Goal: Find specific page/section: Find specific page/section

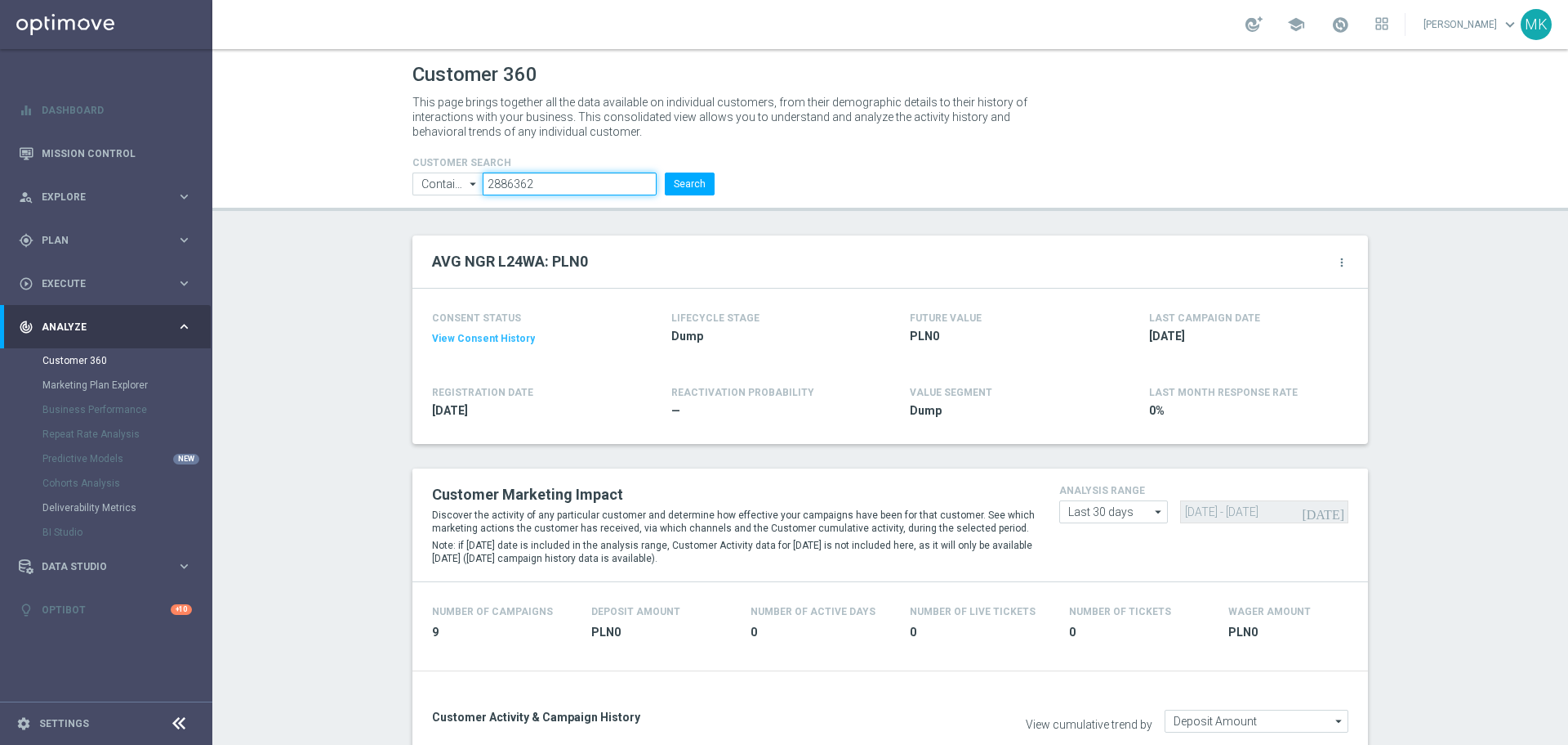
click at [512, 183] on input "2886362" at bounding box center [570, 184] width 174 height 23
paste input "1897239"
click at [683, 181] on button "Search" at bounding box center [689, 184] width 49 height 23
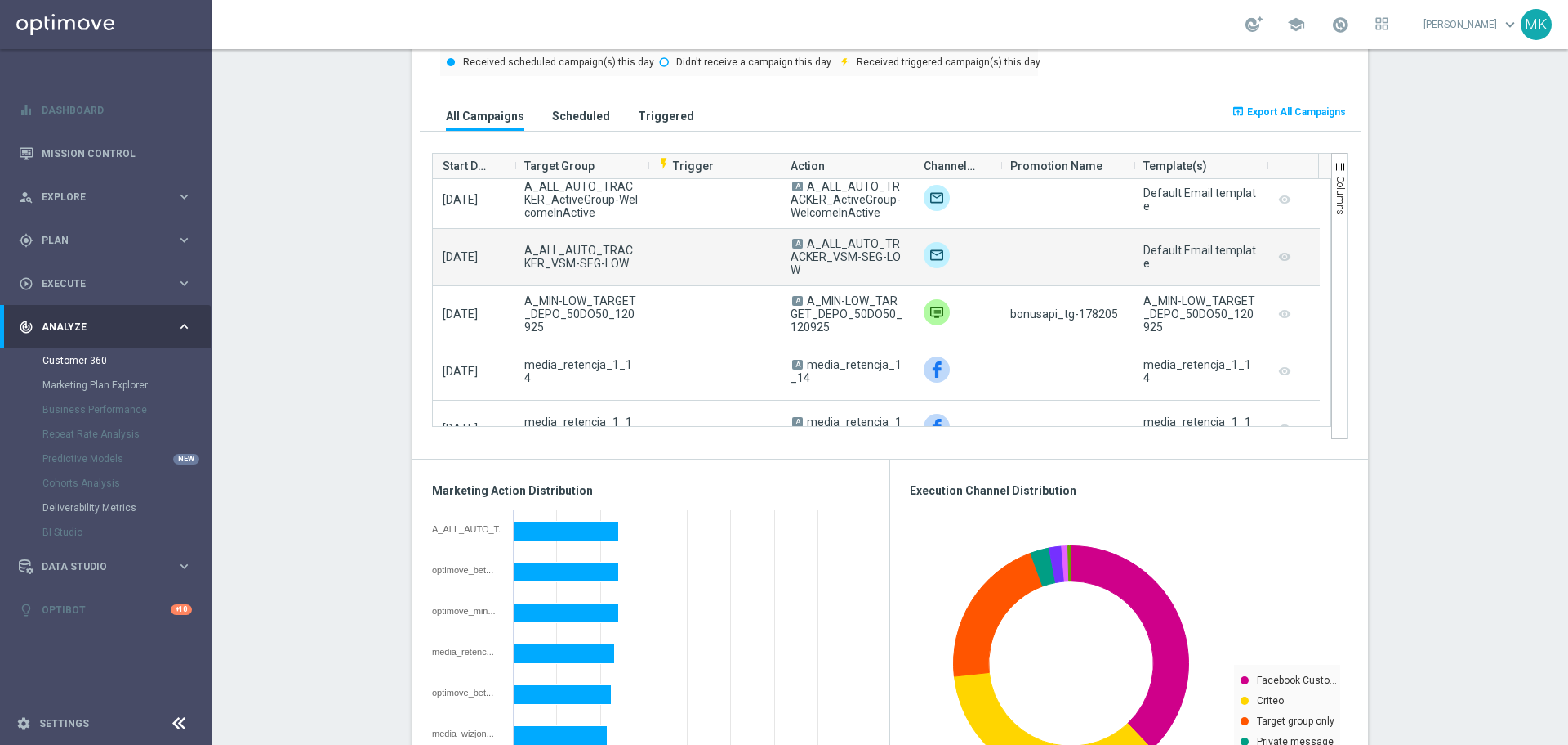
scroll to position [409, 0]
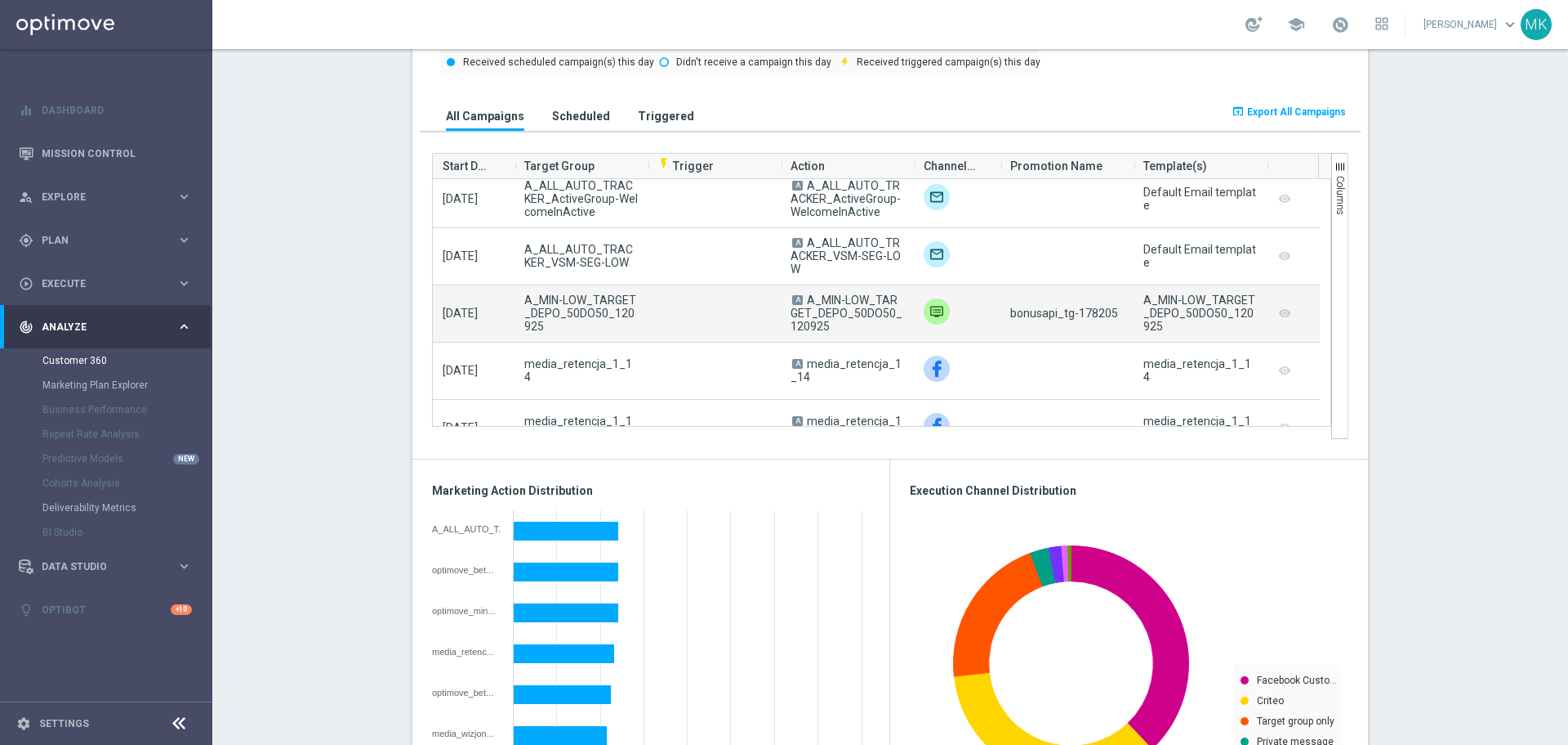
click at [1087, 313] on span "bonusapi_tg-178205" at bounding box center [1064, 313] width 108 height 13
copy span "178205"
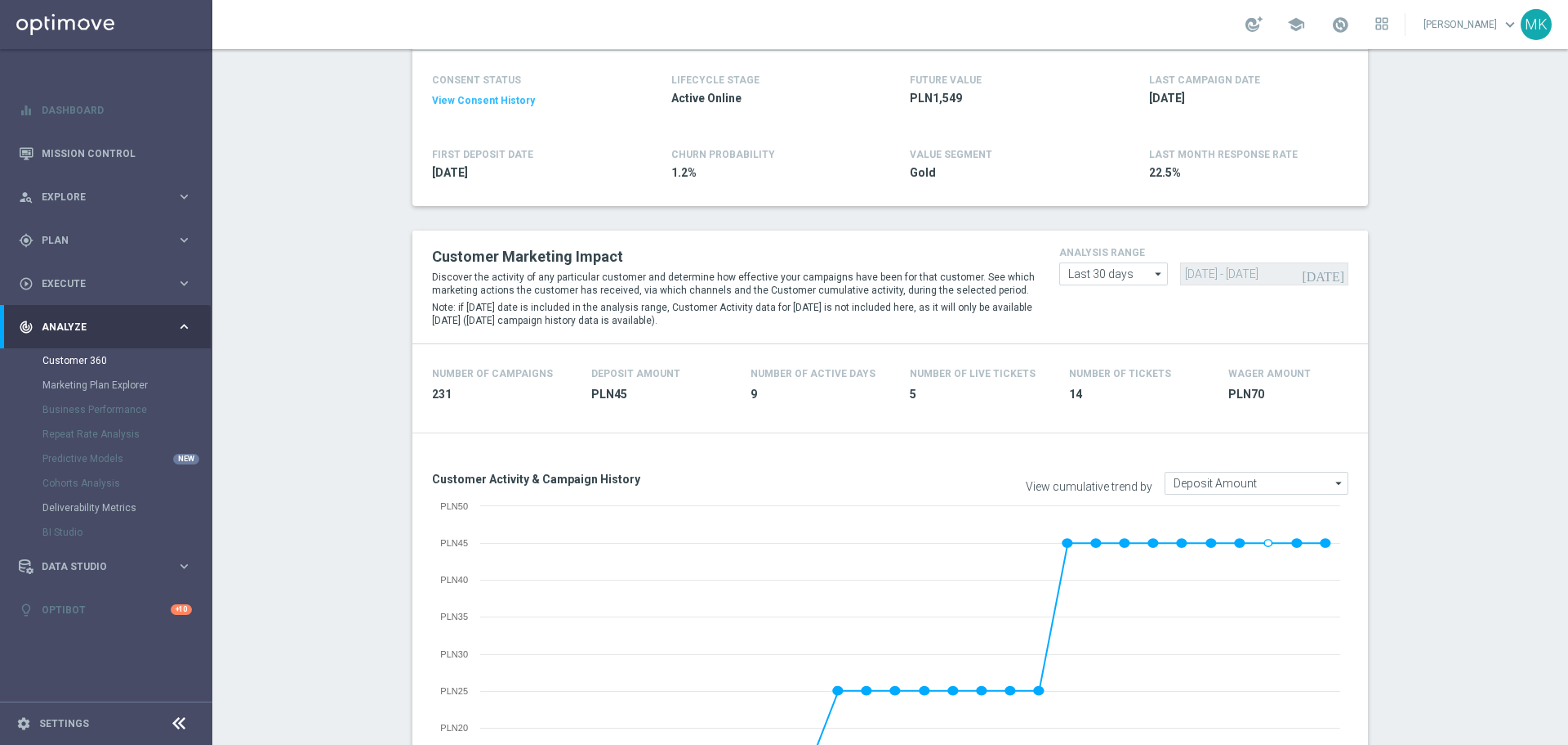
scroll to position [76, 0]
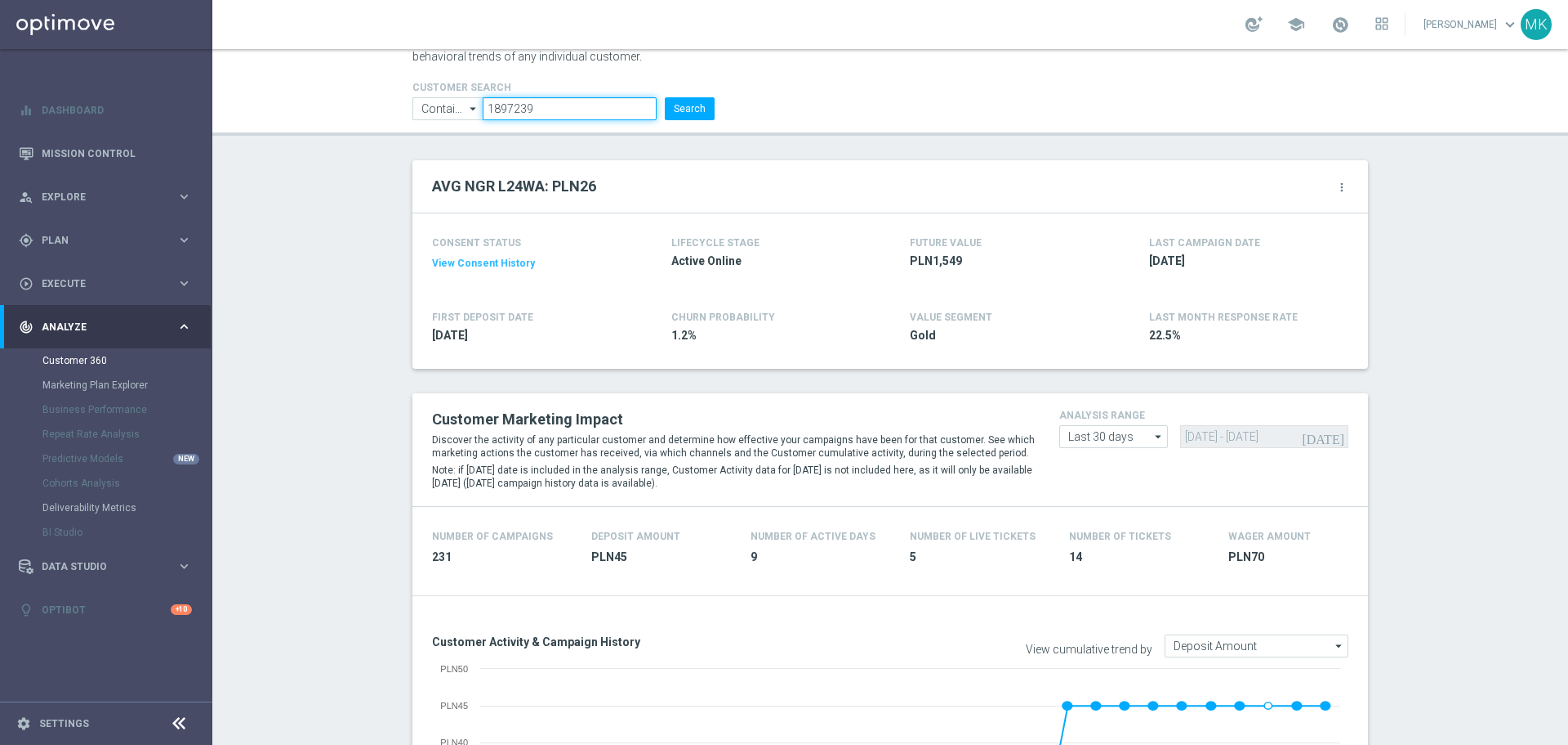
click at [504, 107] on input "1897239" at bounding box center [570, 108] width 174 height 23
click at [507, 113] on input "1897239" at bounding box center [570, 108] width 174 height 23
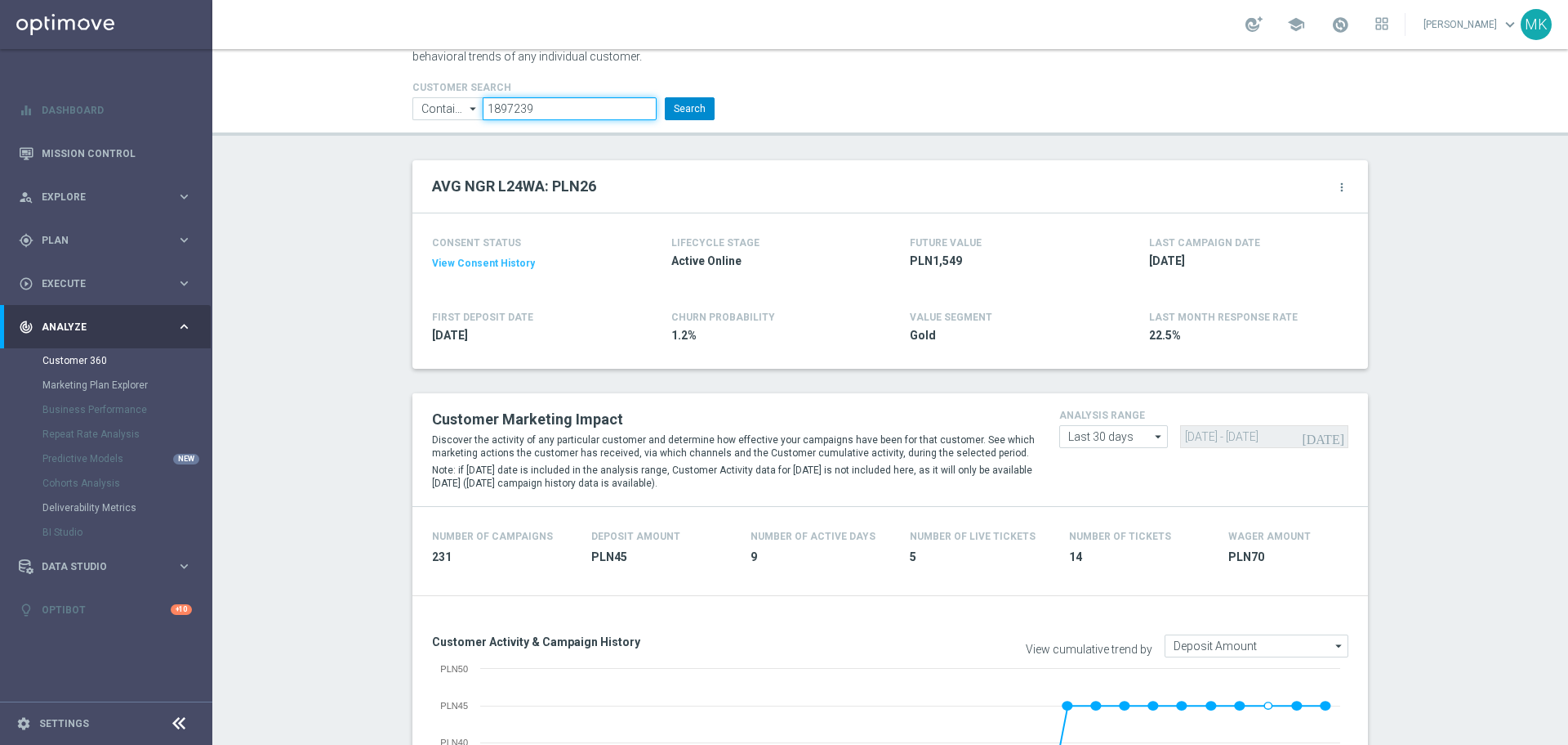
paste input "136574"
click at [687, 102] on button "Search" at bounding box center [689, 108] width 49 height 23
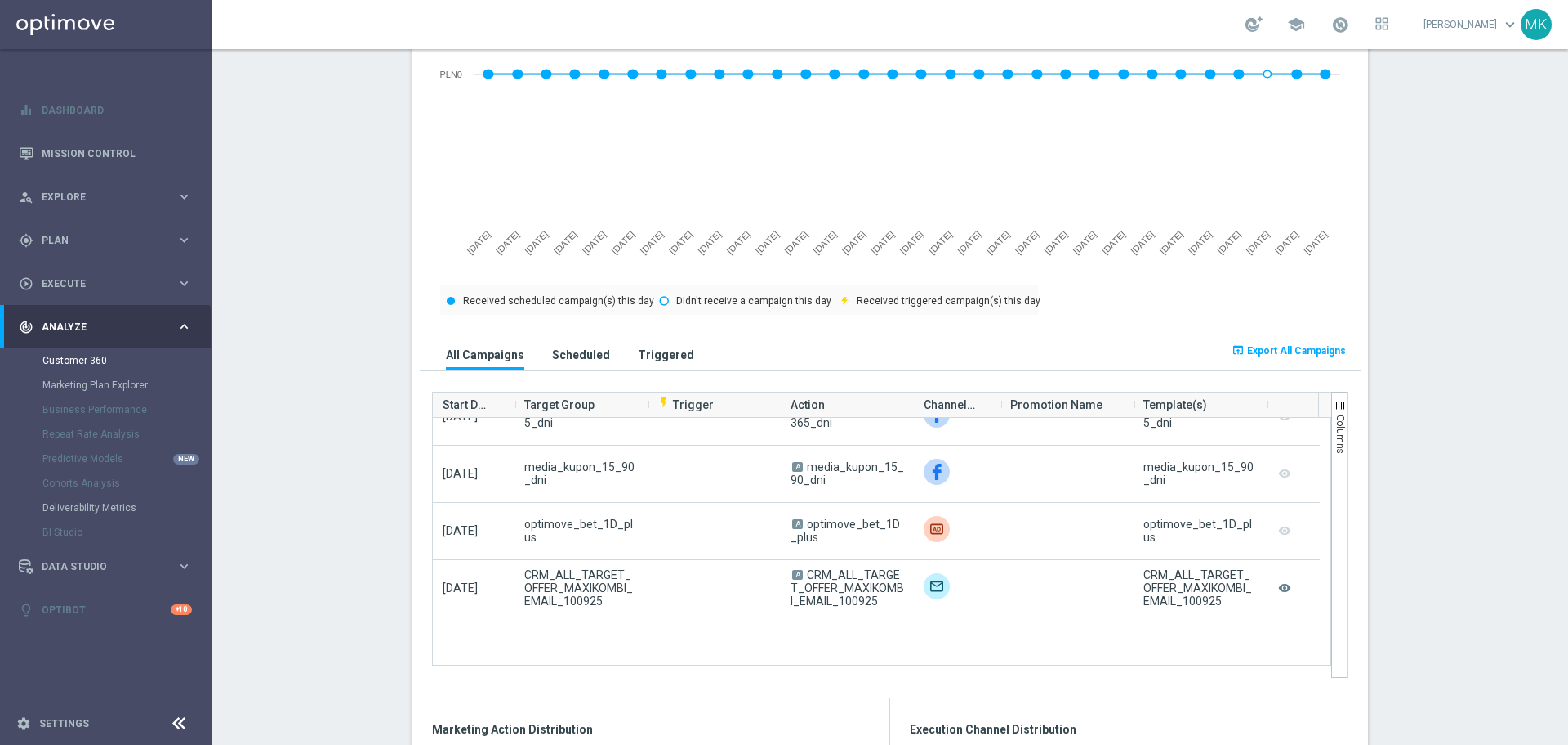
scroll to position [245, 0]
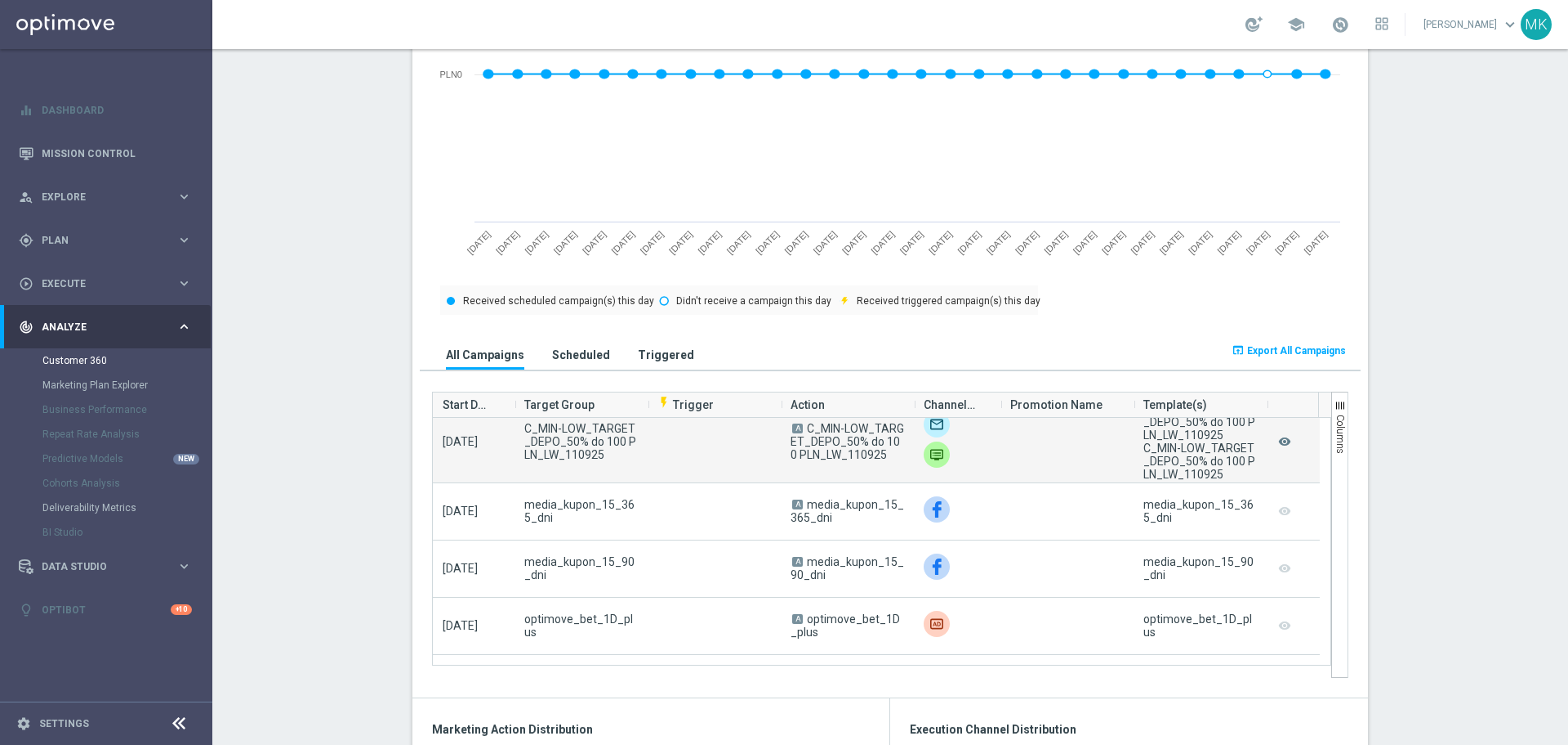
drag, startPoint x: 871, startPoint y: 451, endPoint x: 803, endPoint y: 428, distance: 71.8
click at [803, 428] on span "A C_MIN-LOW_TARGET_DEPO_50% do 100 PLN_LW_110925" at bounding box center [847, 441] width 113 height 39
copy span "C_MIN-LOW_TARGET_DEPO_50% do 100 PLN_LW_110925"
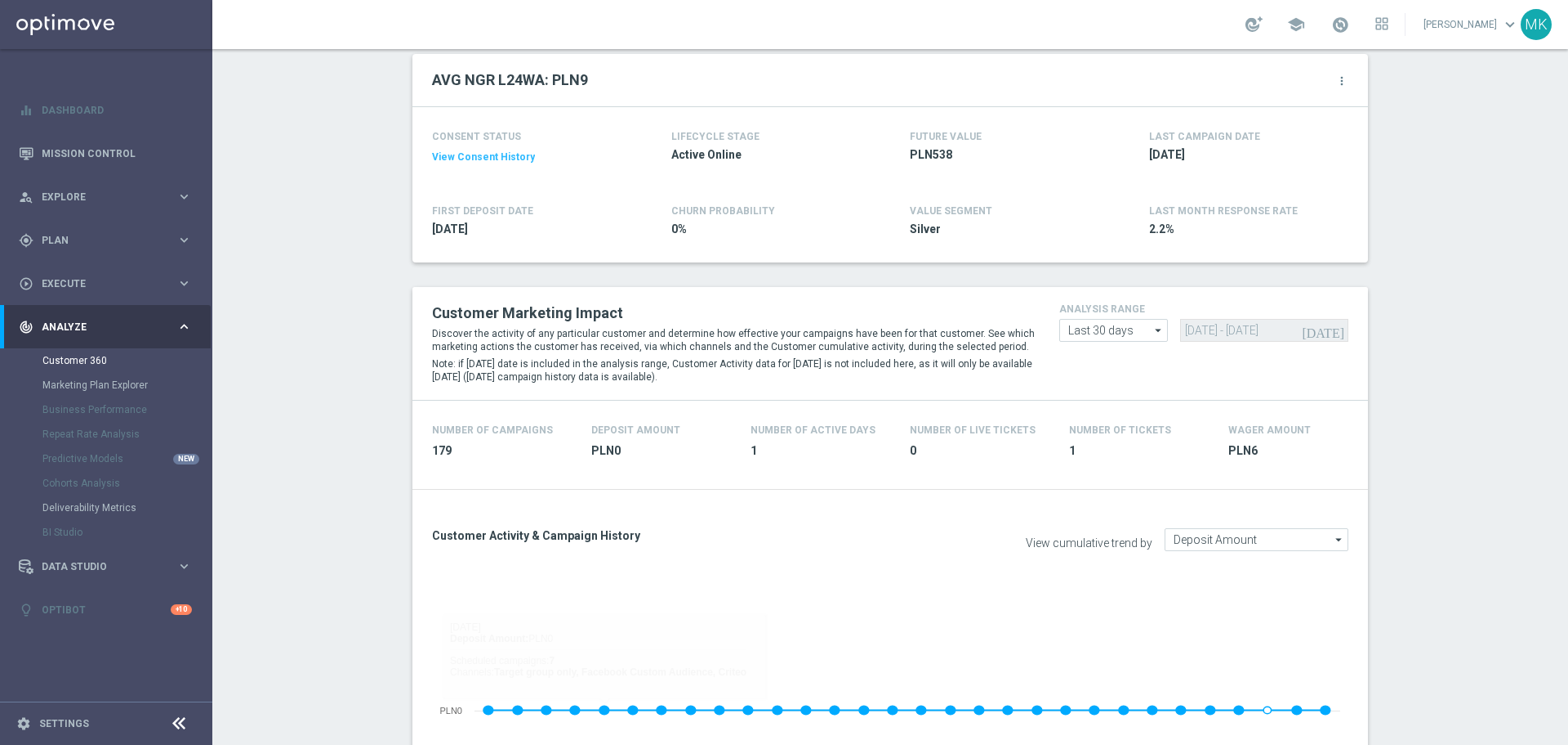
scroll to position [0, 0]
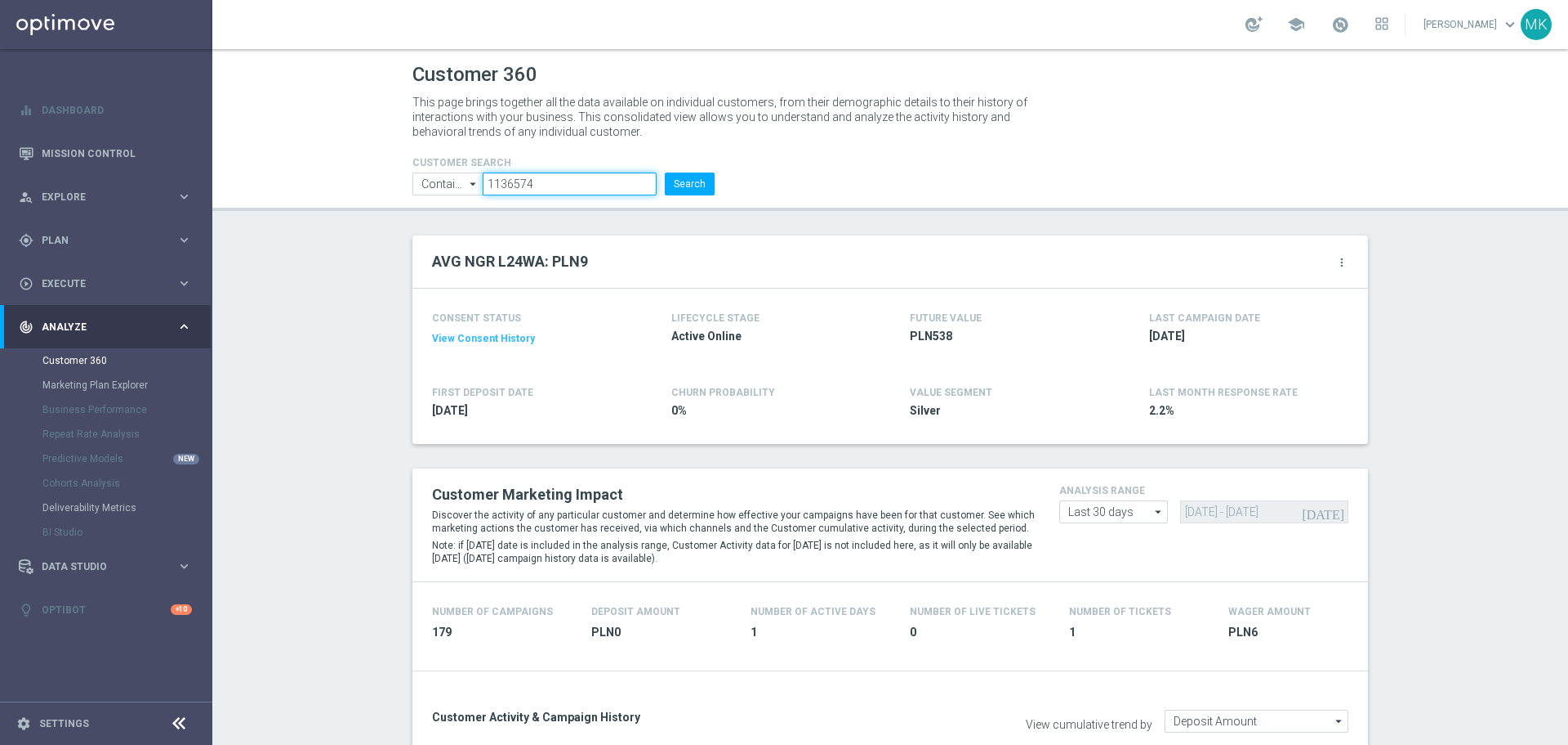
click at [501, 179] on input "1136574" at bounding box center [570, 184] width 174 height 23
paste input "801195"
type input "801195"
click at [702, 179] on button "Search" at bounding box center [689, 184] width 49 height 23
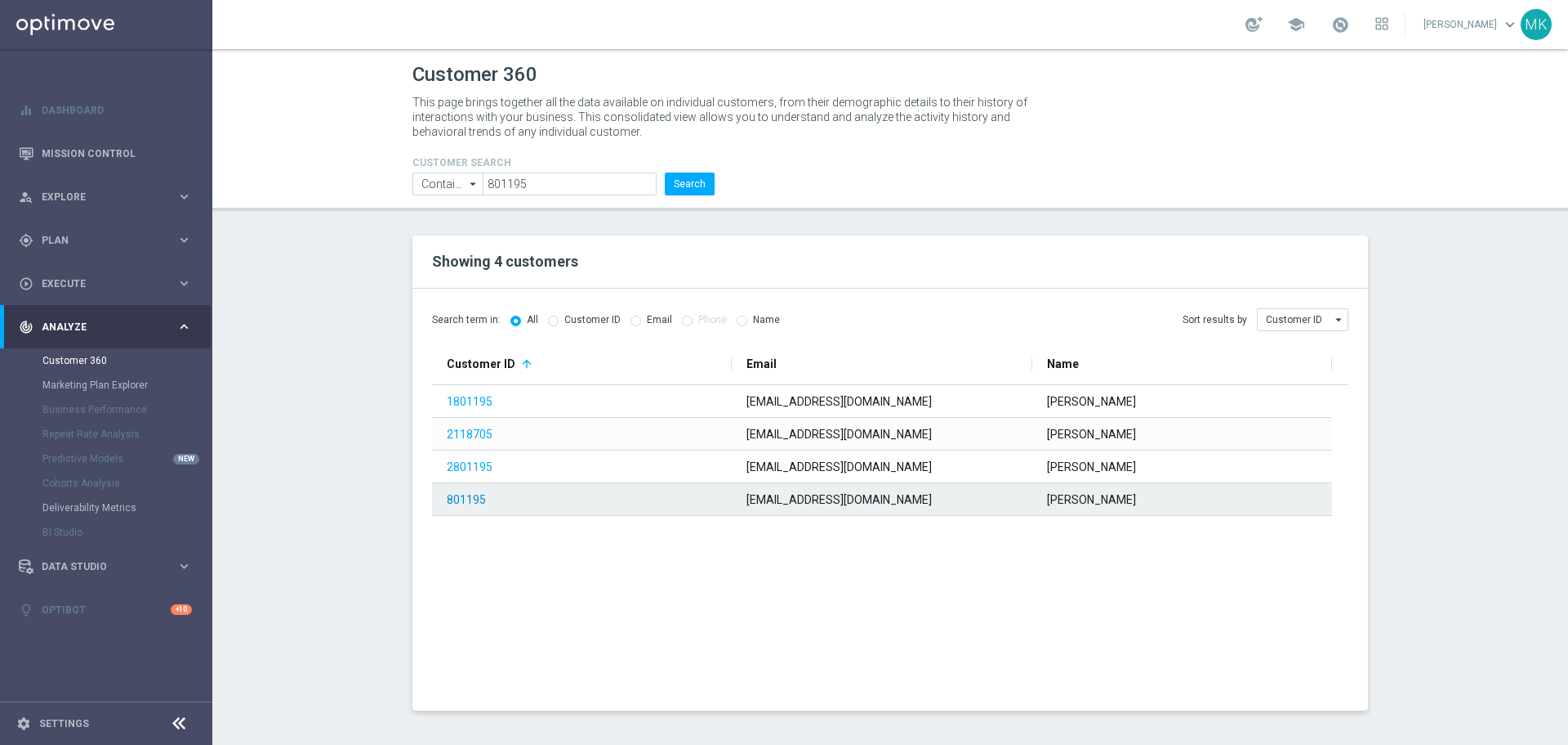
click at [470, 500] on link "801195" at bounding box center [466, 499] width 39 height 13
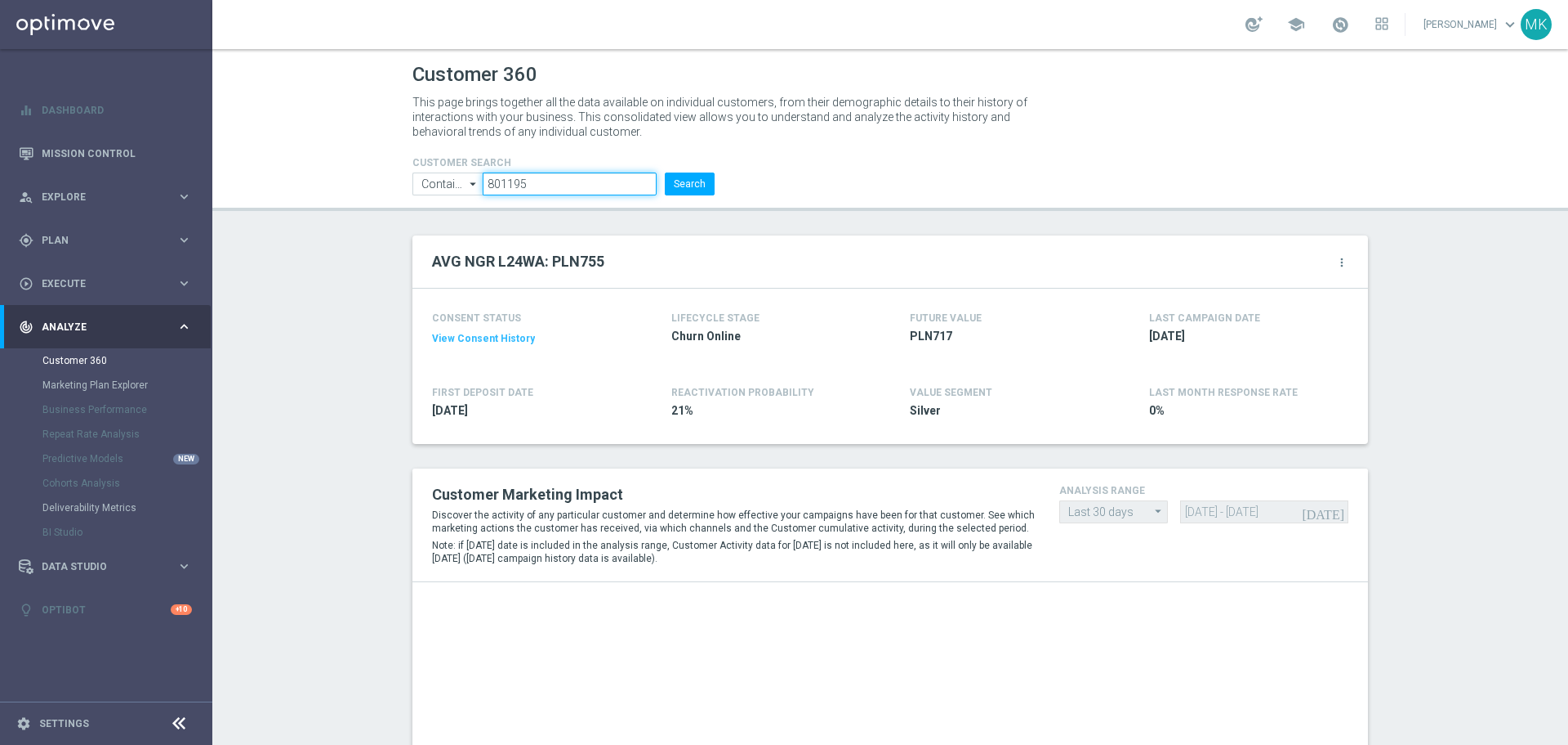
click at [506, 182] on input "801195" at bounding box center [570, 184] width 174 height 23
click at [577, 175] on input "801195" at bounding box center [570, 184] width 174 height 23
type input "801195"
click at [879, 190] on div "CUSTOMER SEARCH Contains Contains arrow_drop_down Show Selected 0 of NaN Contai…" at bounding box center [890, 169] width 980 height 52
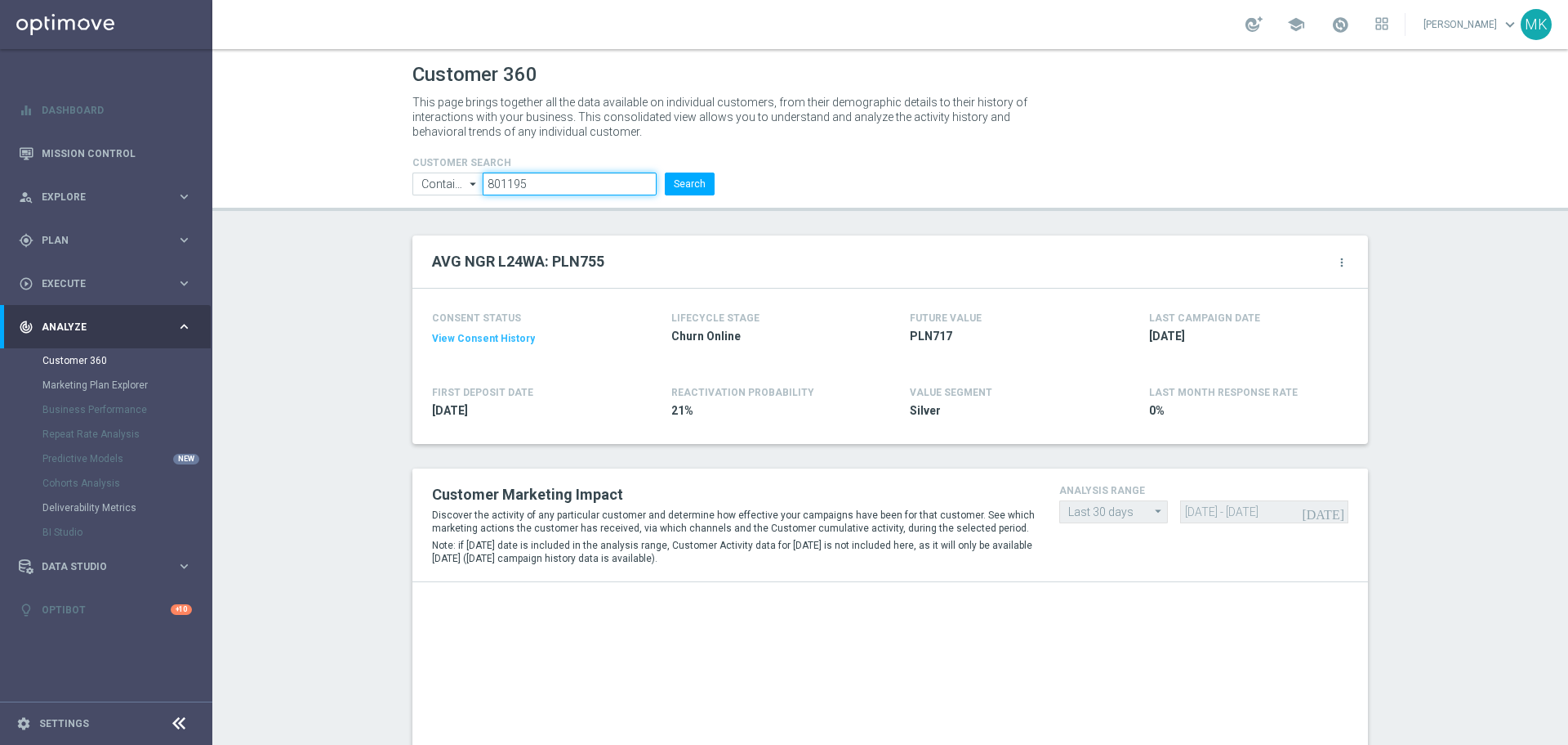
click at [496, 188] on input "801195" at bounding box center [570, 184] width 174 height 23
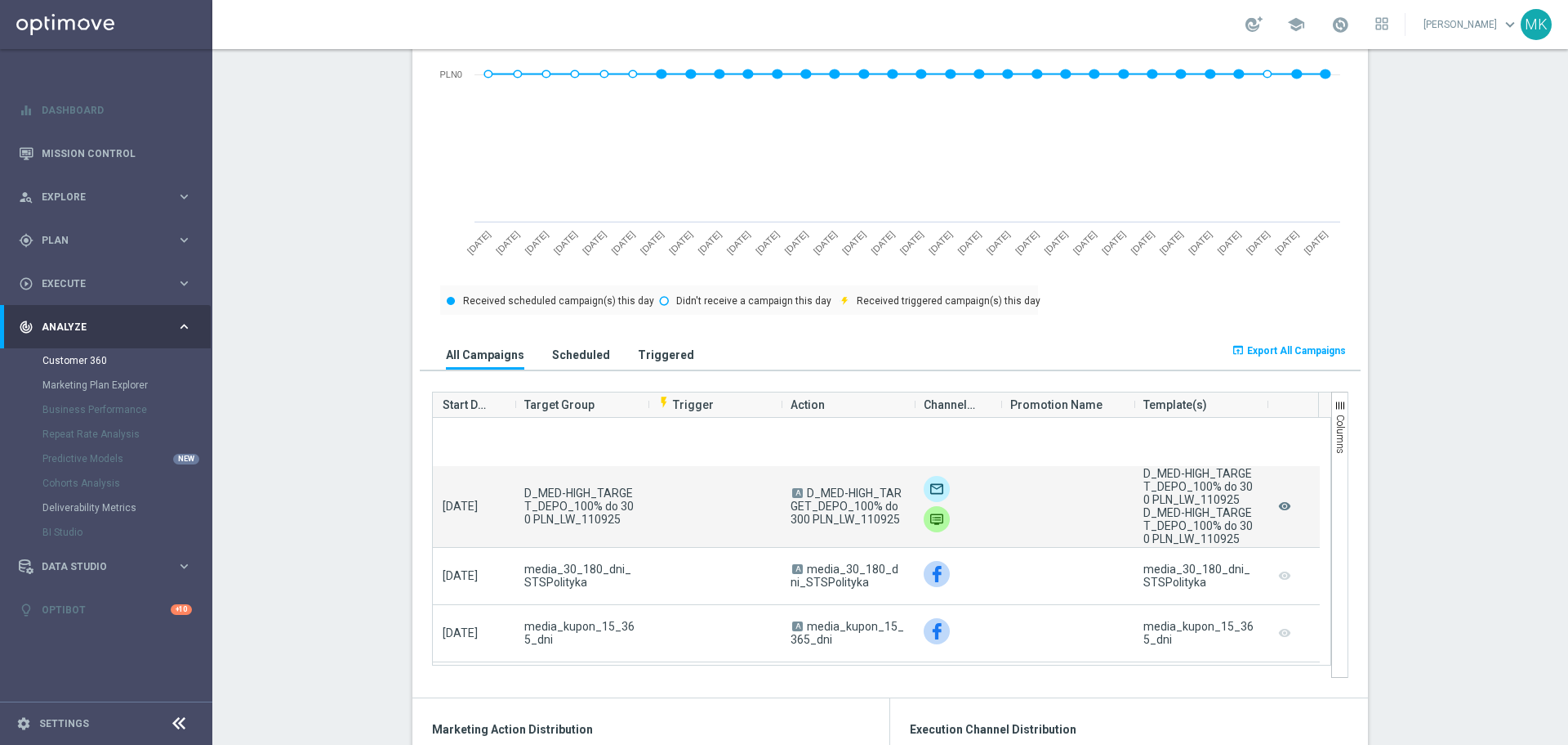
scroll to position [245, 0]
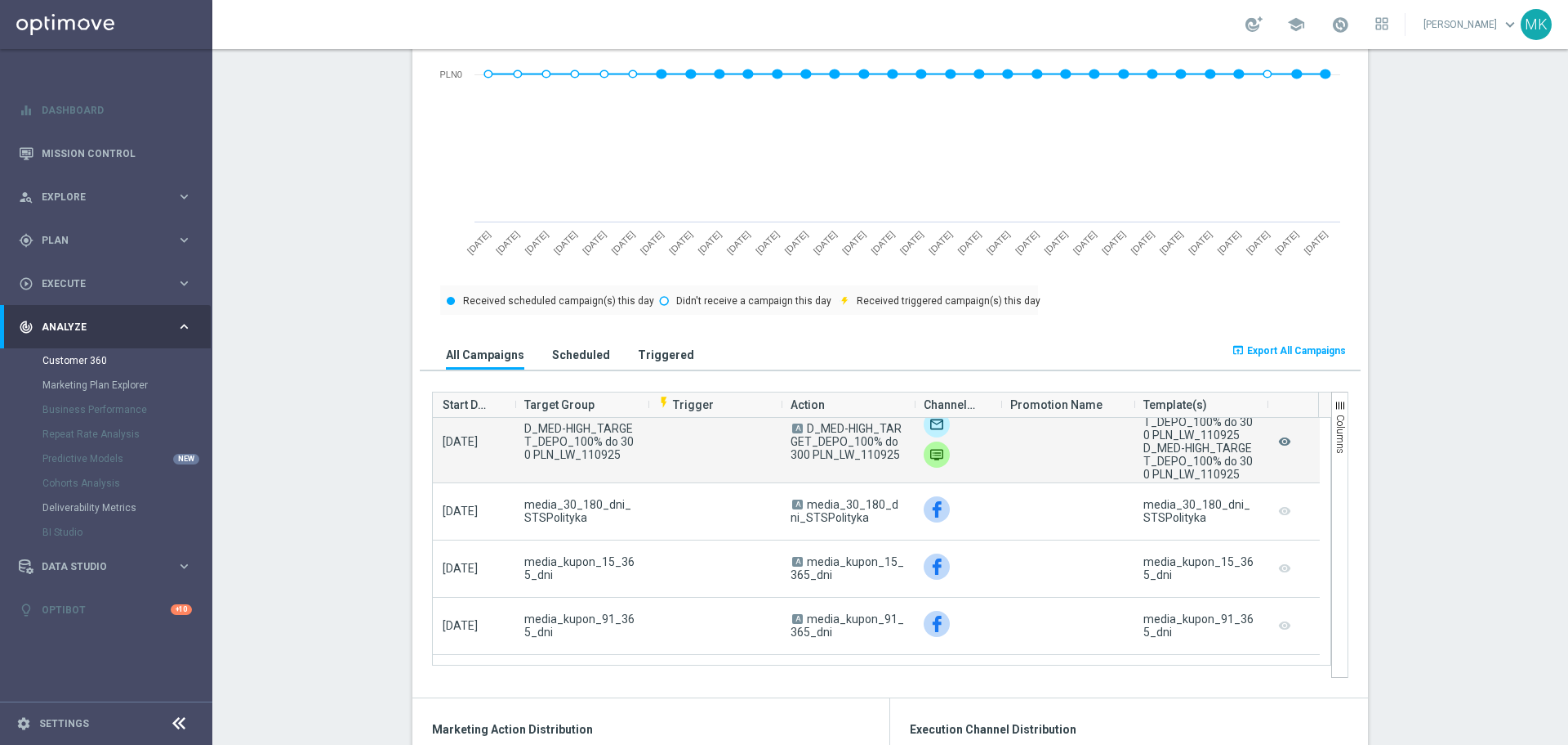
drag, startPoint x: 896, startPoint y: 463, endPoint x: 803, endPoint y: 431, distance: 98.4
click at [803, 431] on span "A D_MED-HIGH_TARGET_DEPO_100% do 300 PLN_LW_110925" at bounding box center [847, 441] width 113 height 39
copy span "D_MED-HIGH_TARGET_DEPO_100% do 300 PLN_LW_110925"
